Goal: Task Accomplishment & Management: Manage account settings

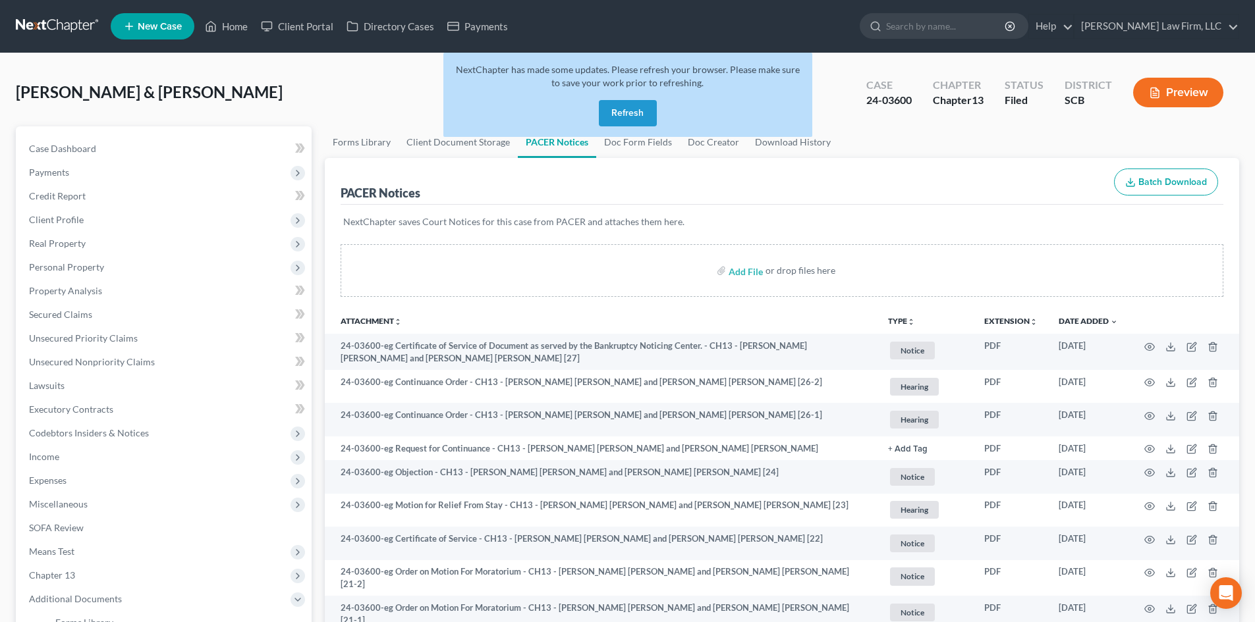
click at [617, 111] on button "Refresh" at bounding box center [628, 113] width 58 height 26
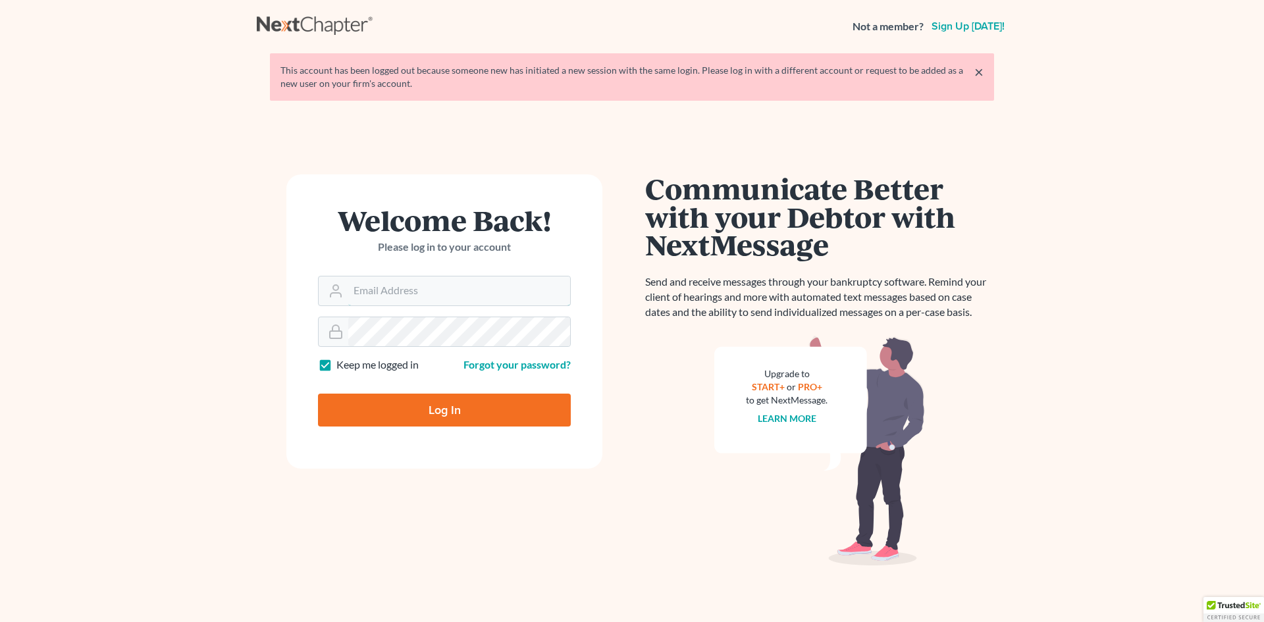
type input "[EMAIL_ADDRESS][DOMAIN_NAME]"
click at [434, 409] on input "Log In" at bounding box center [444, 410] width 253 height 33
type input "Thinking..."
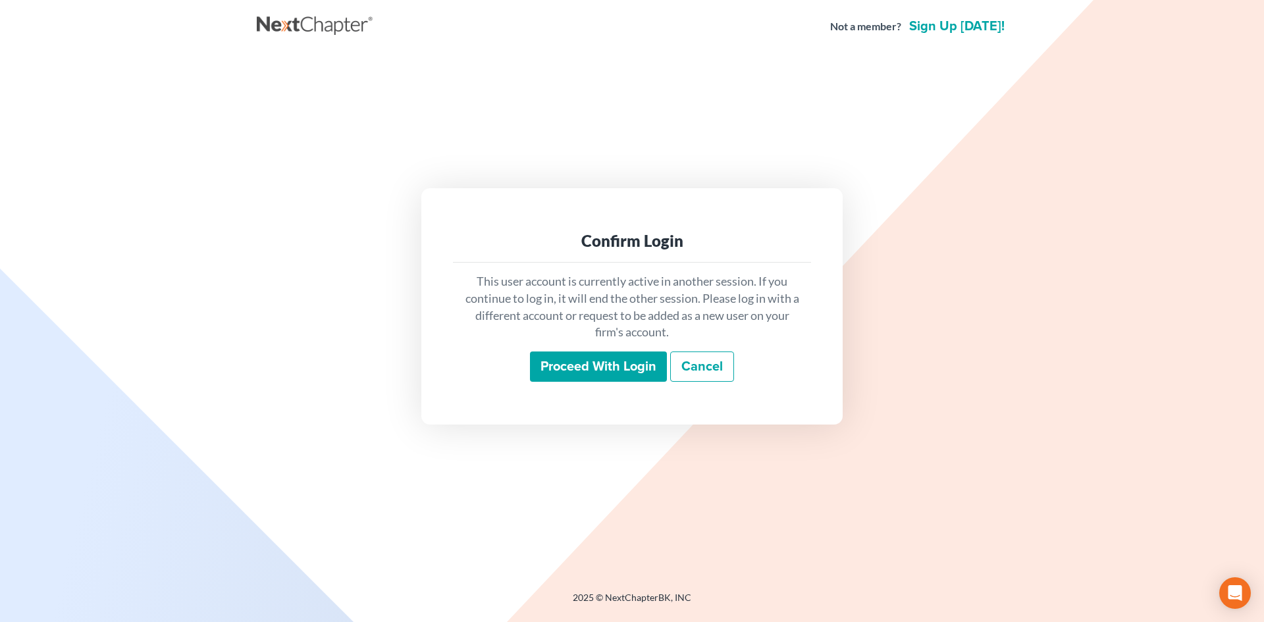
click at [601, 362] on input "Proceed with login" at bounding box center [598, 367] width 137 height 30
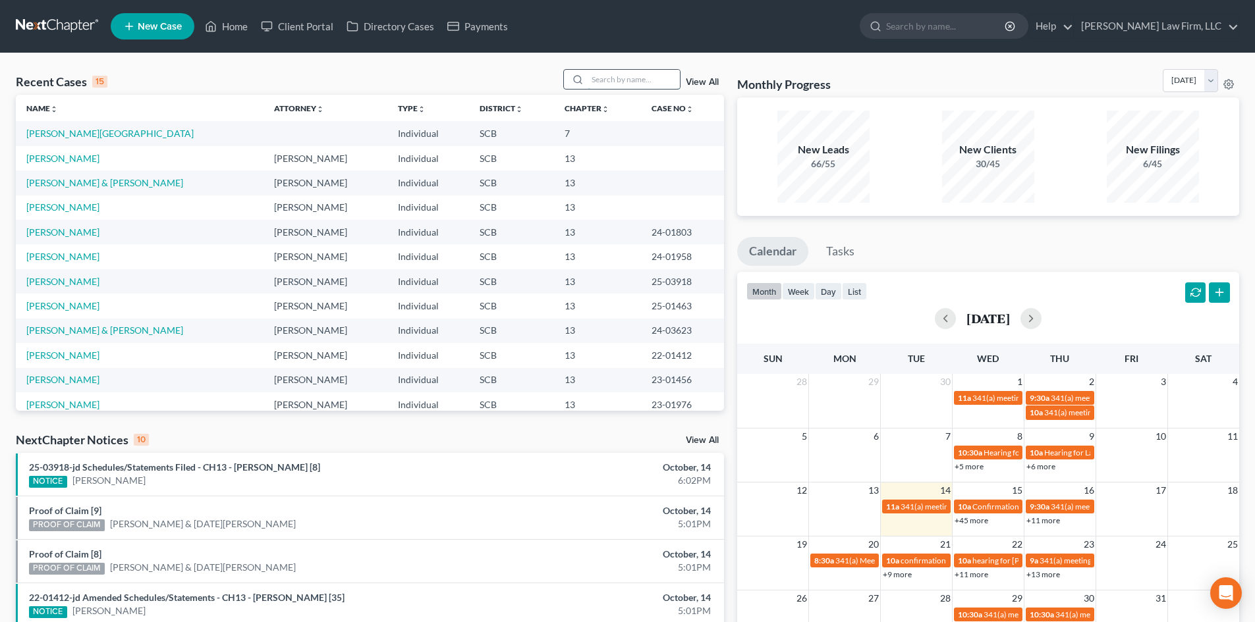
click at [656, 76] on input "search" at bounding box center [633, 79] width 92 height 19
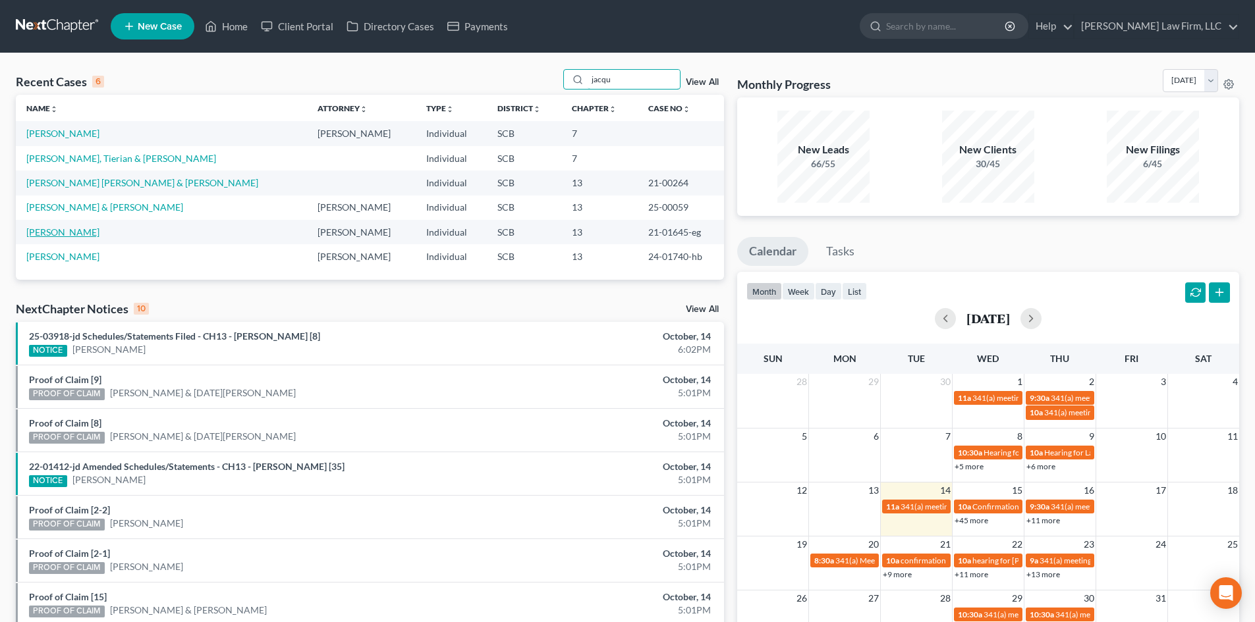
type input "jacqu"
click at [53, 232] on link "Brown, Jacqueline" at bounding box center [62, 232] width 73 height 11
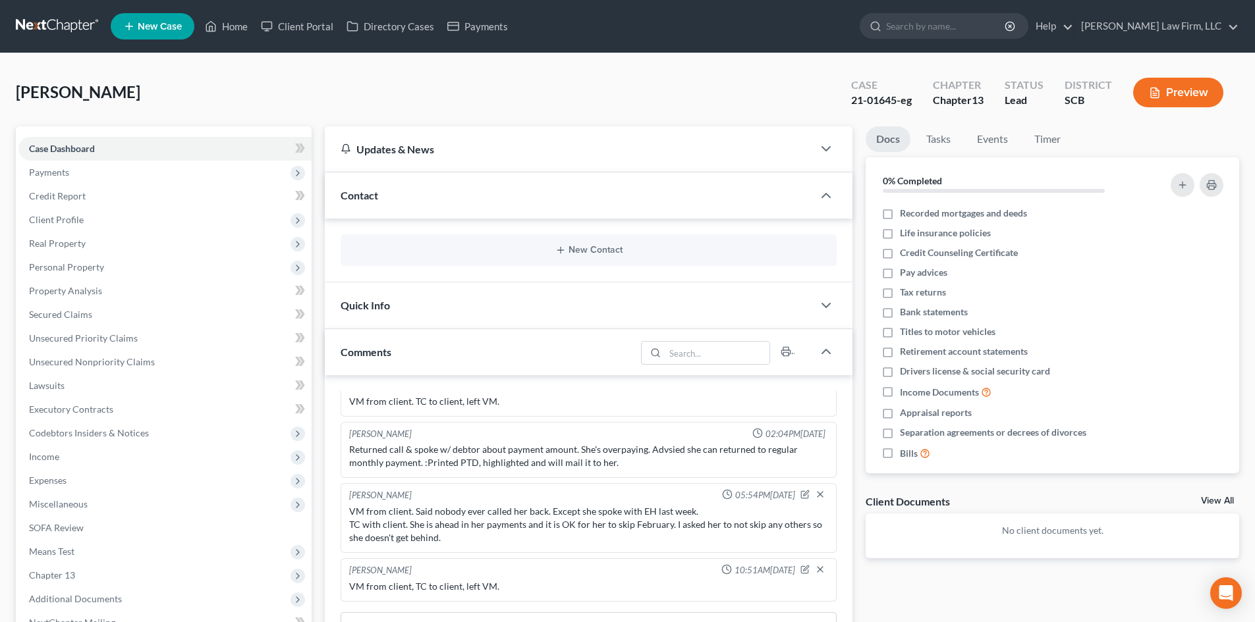
click at [1216, 504] on link "View All" at bounding box center [1217, 501] width 33 height 9
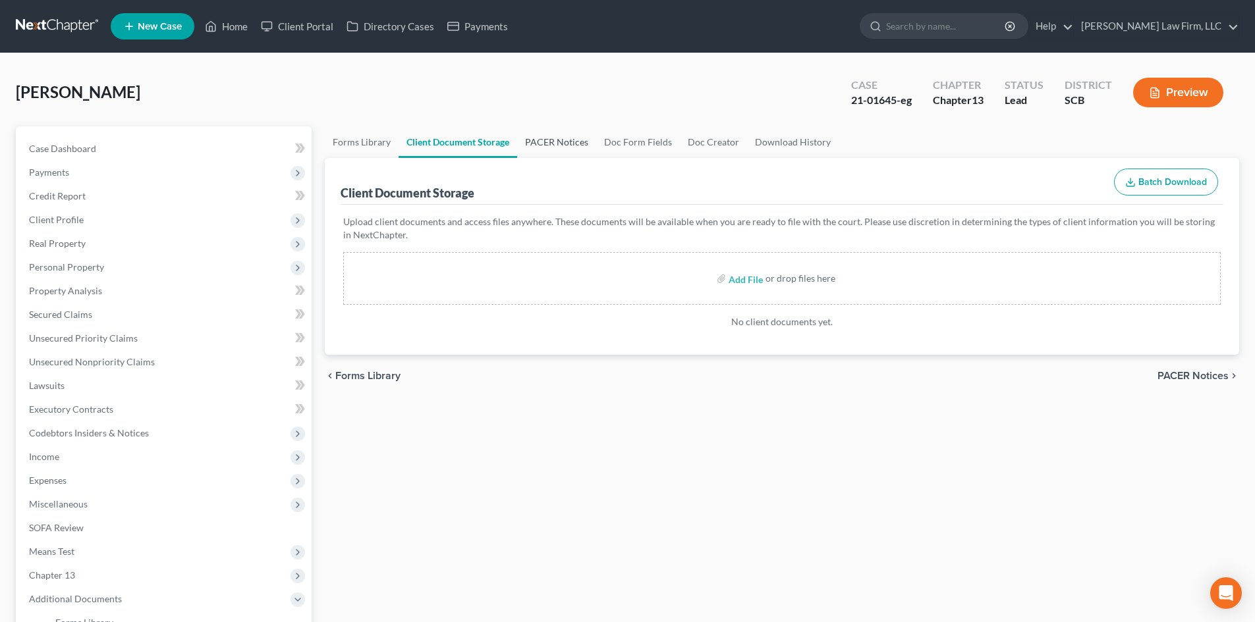
click at [566, 142] on link "PACER Notices" at bounding box center [556, 142] width 79 height 32
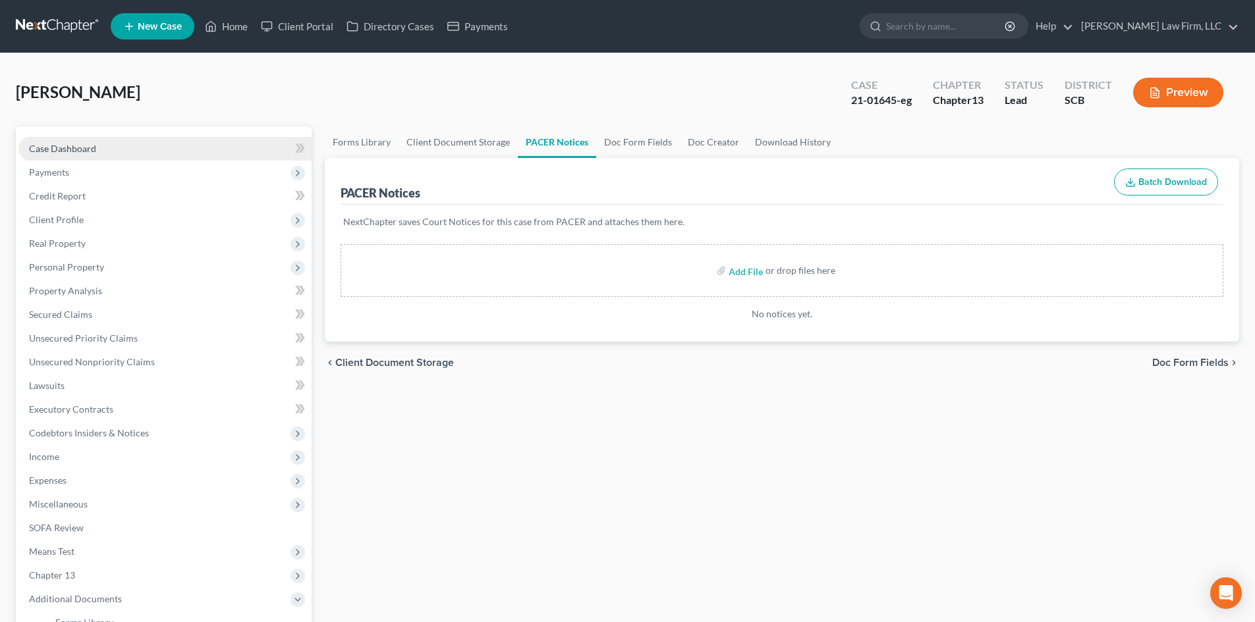
click at [76, 149] on span "Case Dashboard" at bounding box center [62, 148] width 67 height 11
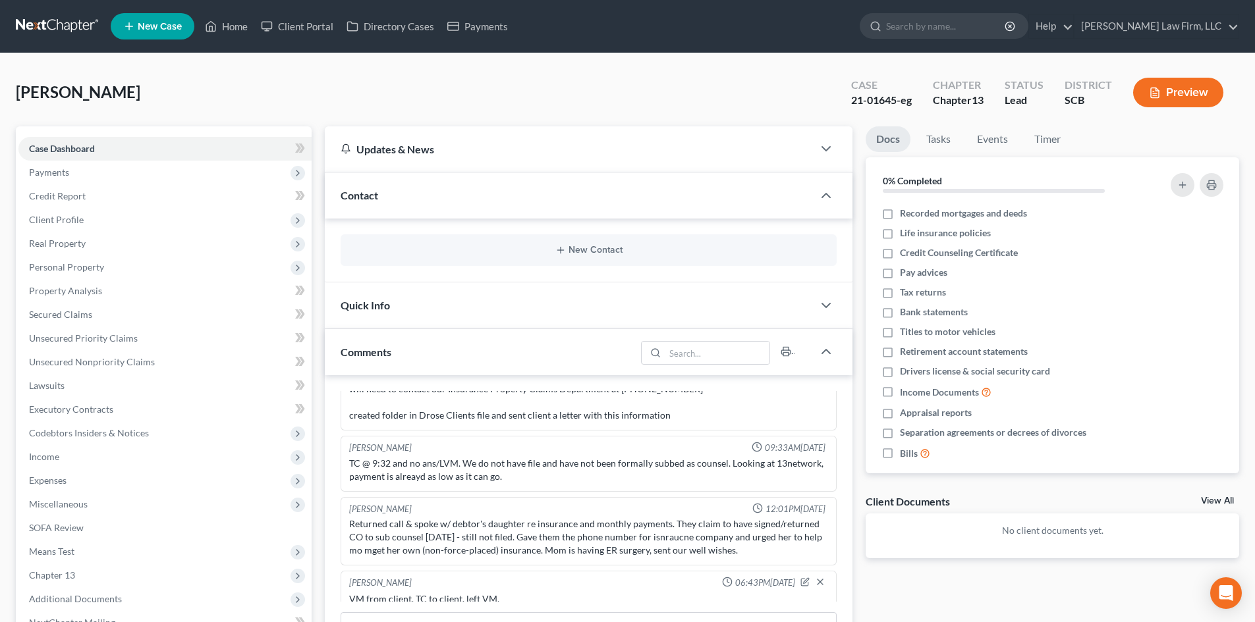
click at [585, 242] on div "New Contact" at bounding box center [588, 250] width 496 height 32
click at [580, 251] on button "New Contact" at bounding box center [588, 250] width 475 height 11
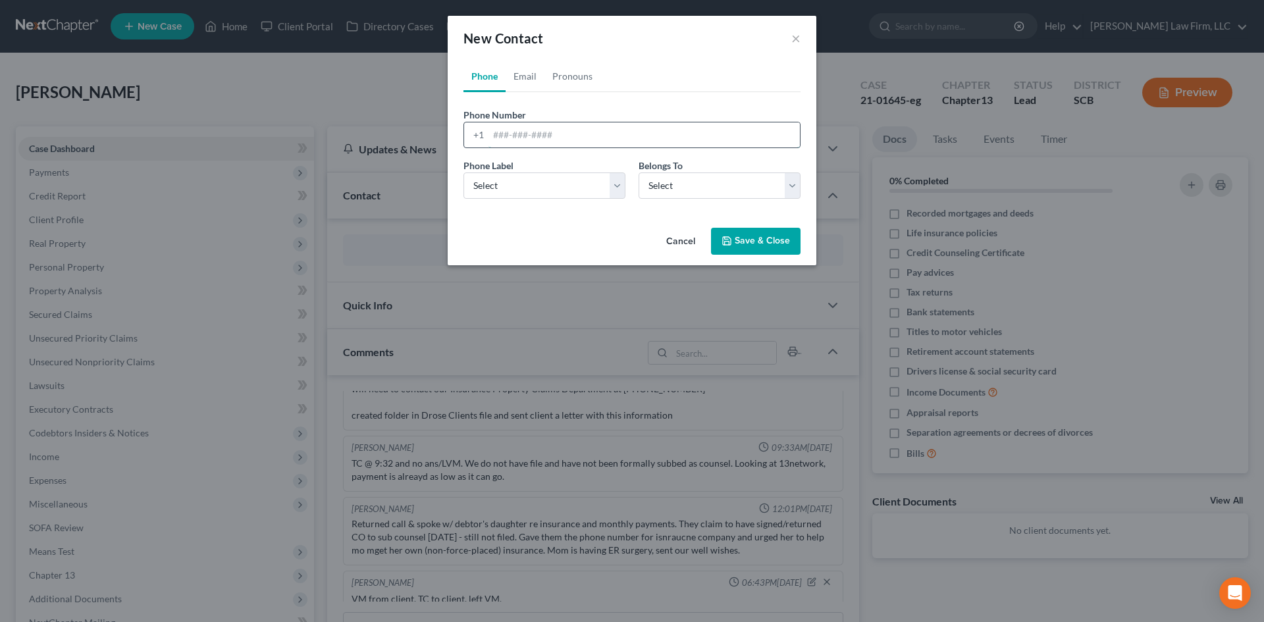
click at [518, 134] on input "tel" at bounding box center [644, 134] width 311 height 25
type input "843-324-9807"
click at [502, 201] on div "Phone Label * Select Mobile Home Work Other Belongs To * Select Client Other" at bounding box center [632, 184] width 350 height 51
click at [503, 196] on select "Select Mobile Home Work Other" at bounding box center [545, 186] width 162 height 26
select select "0"
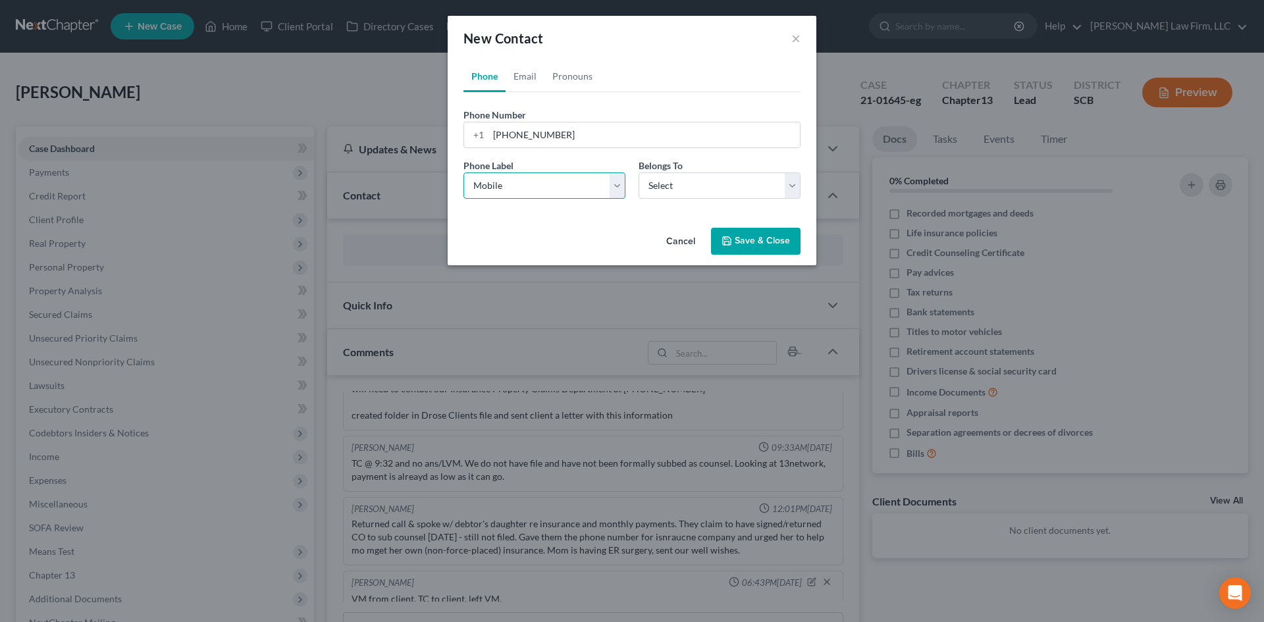
click at [464, 173] on select "Select Mobile Home Work Other" at bounding box center [545, 186] width 162 height 26
click at [658, 180] on select "Select Client Other" at bounding box center [720, 186] width 162 height 26
select select "0"
click at [639, 173] on select "Select Client Other" at bounding box center [720, 186] width 162 height 26
click at [732, 236] on icon "button" at bounding box center [727, 241] width 11 height 11
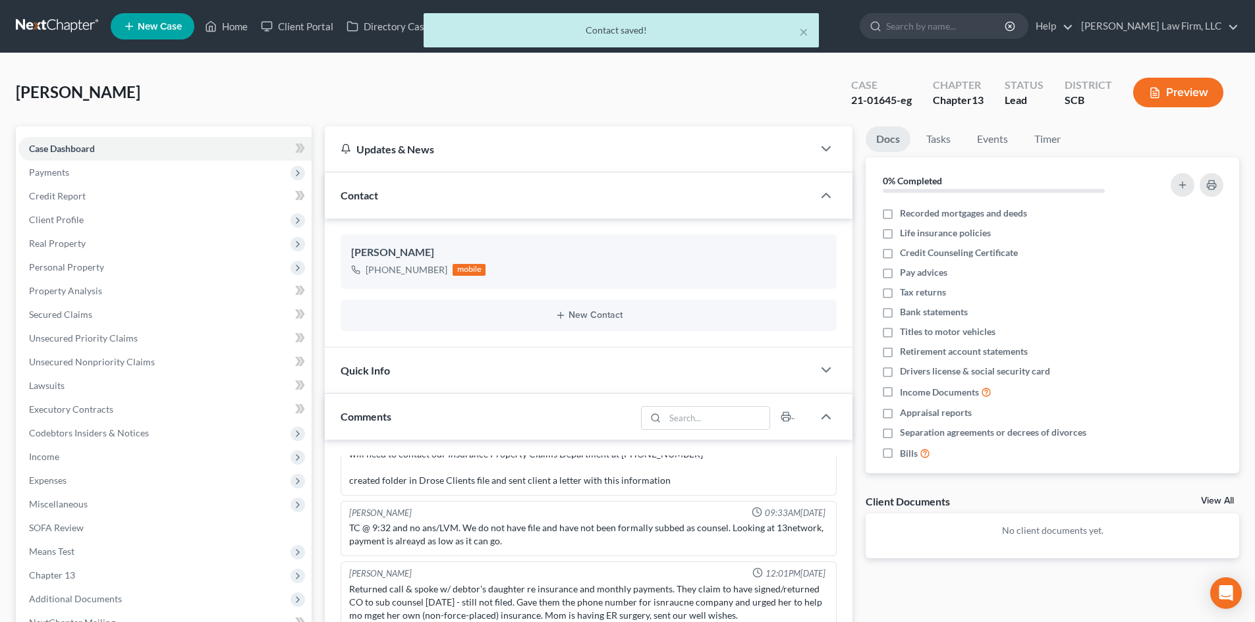
scroll to position [329, 0]
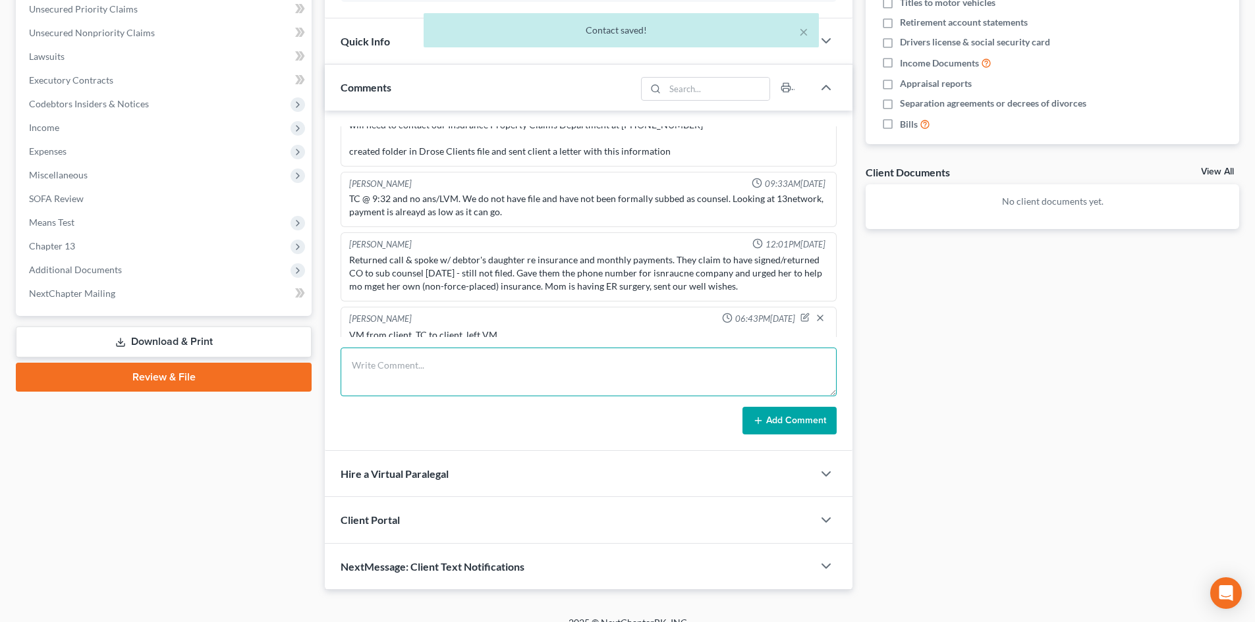
click at [443, 365] on textarea at bounding box center [588, 372] width 496 height 49
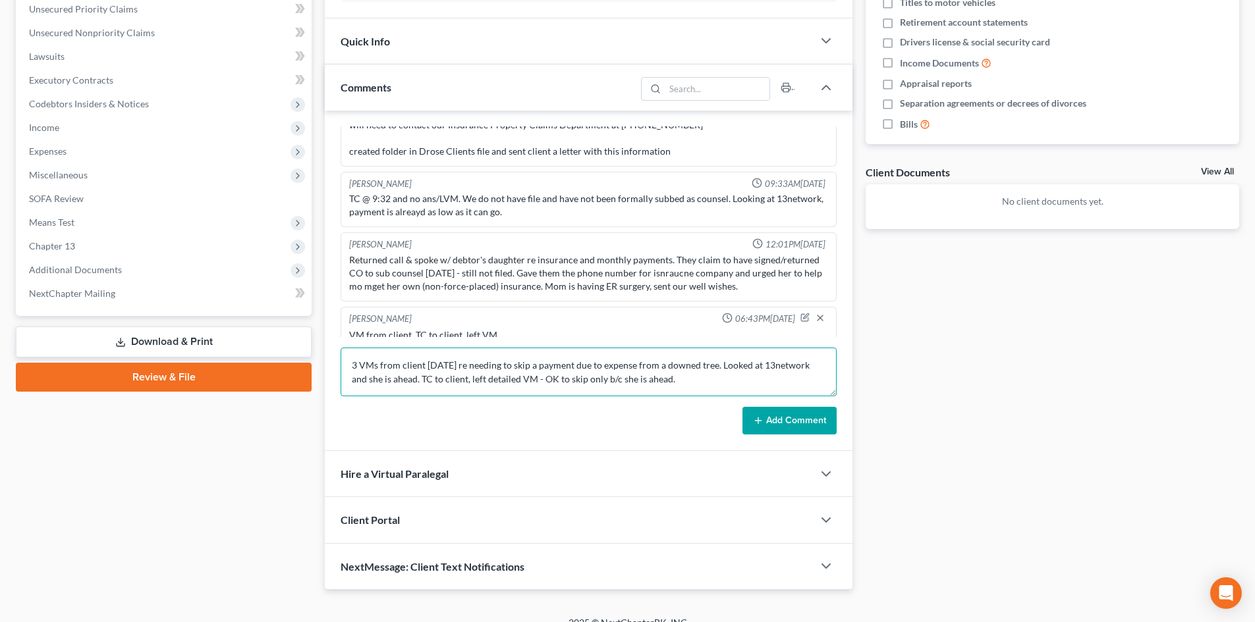
type textarea "3 VMs from client today re needing to skip a payment due to expense from a down…"
click at [792, 421] on button "Add Comment" at bounding box center [789, 421] width 94 height 28
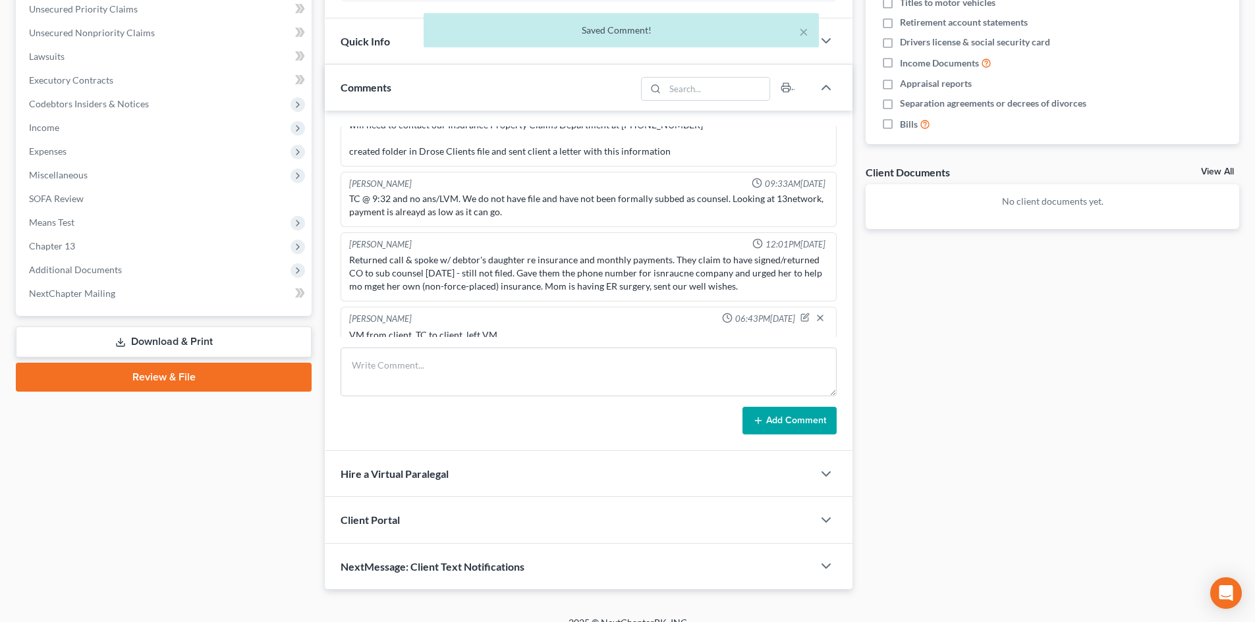
scroll to position [487, 0]
